Goal: Check status: Check status

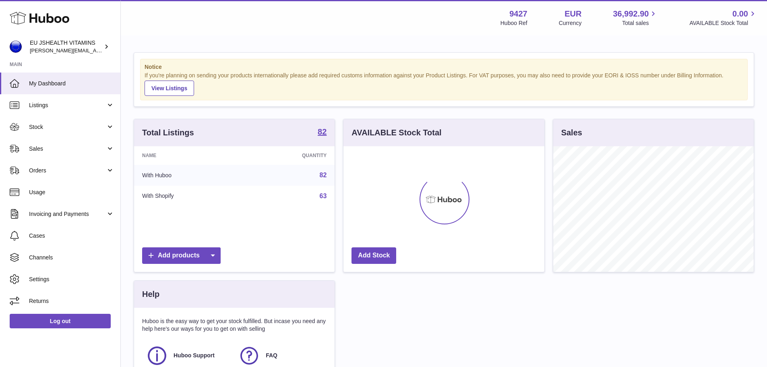
scroll to position [126, 201]
click at [52, 126] on span "Stock" at bounding box center [67, 127] width 77 height 8
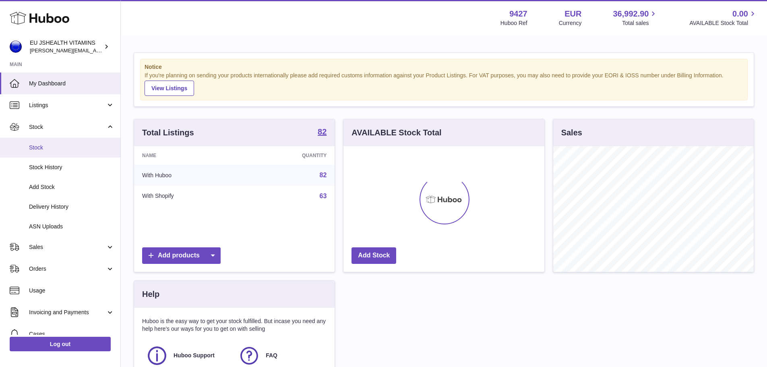
click at [47, 154] on link "Stock" at bounding box center [60, 148] width 120 height 20
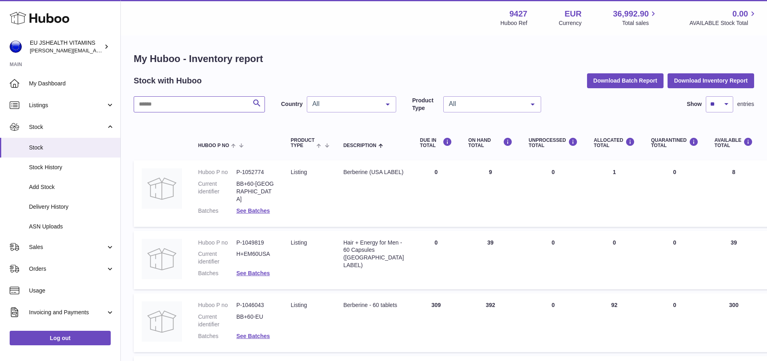
click at [179, 107] on input "text" at bounding box center [199, 104] width 131 height 16
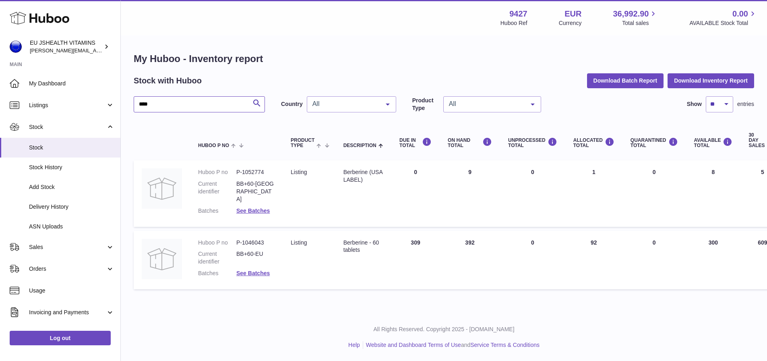
drag, startPoint x: 151, startPoint y: 101, endPoint x: 119, endPoint y: 101, distance: 31.8
click at [119, 101] on div "Huboo EU JSHEALTH VITAMINS [PERSON_NAME][EMAIL_ADDRESS][DOMAIN_NAME] Main My Da…" at bounding box center [383, 180] width 767 height 361
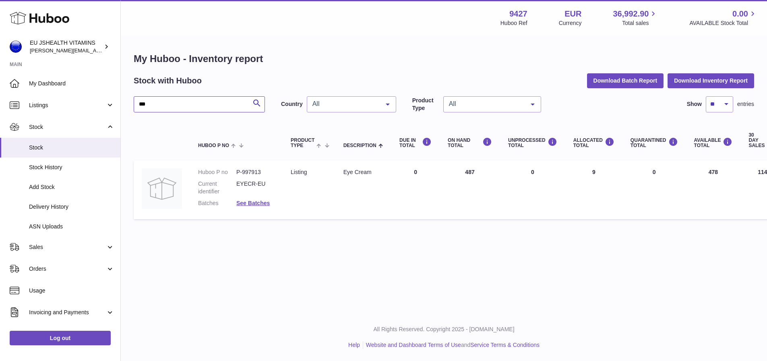
type input "***"
